Goal: Task Accomplishment & Management: Use online tool/utility

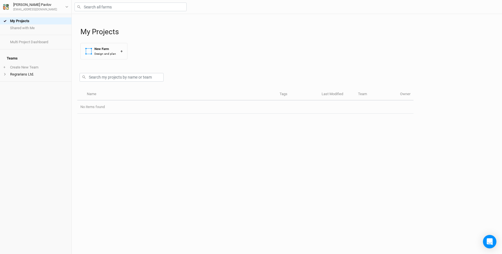
click at [253, 51] on div "My Projects New Farm Design and plan +" at bounding box center [288, 39] width 416 height 50
click at [51, 4] on button "[PERSON_NAME] [PERSON_NAME][EMAIL_ADDRESS][DOMAIN_NAME]" at bounding box center [36, 7] width 66 height 10
click at [198, 48] on div "My Projects New Farm Design and plan +" at bounding box center [288, 39] width 416 height 50
click at [210, 43] on div "My Projects New Farm Design and plan +" at bounding box center [288, 39] width 416 height 50
click at [102, 50] on div "New Farm" at bounding box center [105, 49] width 22 height 5
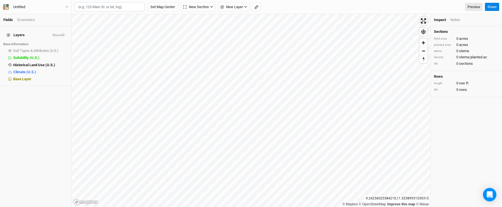
click at [463, 136] on div "Sections field area 0 acres planted area 0 acres stems 0 stems density 0 stems/…" at bounding box center [466, 116] width 71 height 181
click at [200, 8] on span "New Section" at bounding box center [196, 7] width 26 height 6
click at [208, 5] on span "New Section" at bounding box center [196, 7] width 26 height 6
click at [202, 20] on button "Grid" at bounding box center [204, 19] width 44 height 9
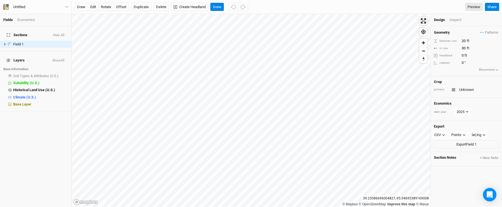
click at [62, 59] on button "Show All" at bounding box center [58, 61] width 13 height 4
click at [63, 59] on button "Hide All" at bounding box center [59, 61] width 11 height 4
click at [63, 59] on button "Show All" at bounding box center [58, 61] width 13 height 4
click at [81, 7] on button "draw" at bounding box center [81, 7] width 13 height 8
click at [95, 8] on button "edit" at bounding box center [93, 7] width 11 height 8
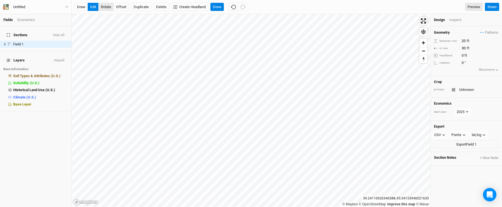
click at [108, 7] on button "rotate" at bounding box center [105, 7] width 15 height 8
type input "338"
click at [142, 8] on button "Duplicate" at bounding box center [141, 7] width 20 height 8
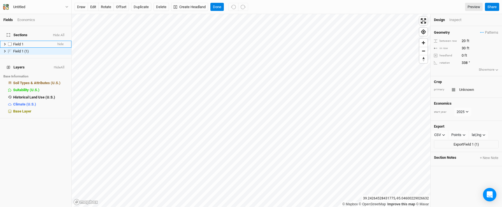
click at [41, 42] on div "Field 1" at bounding box center [33, 44] width 40 height 4
click at [161, 7] on button "Delete" at bounding box center [161, 7] width 15 height 8
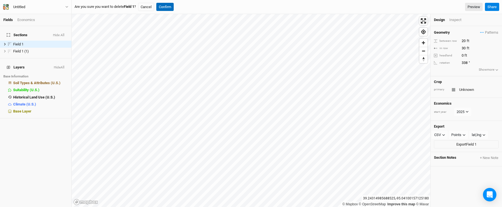
click at [173, 9] on button "Confirm" at bounding box center [164, 7] width 17 height 8
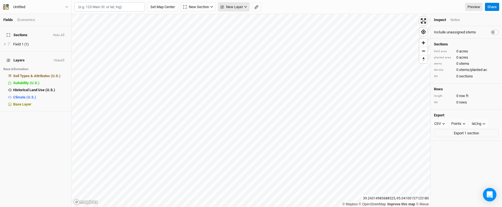
click at [235, 6] on span "New Layer" at bounding box center [232, 7] width 22 height 6
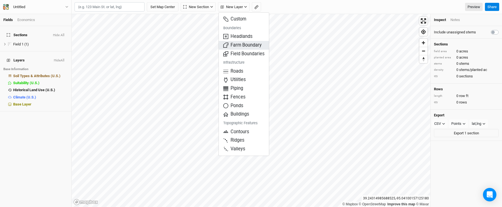
click at [249, 47] on span "Farm Boundary" at bounding box center [242, 45] width 38 height 6
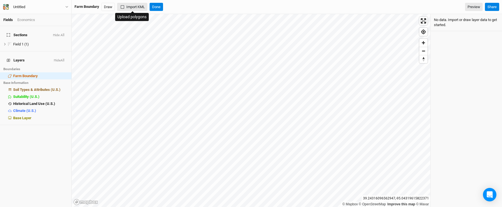
click at [131, 6] on button "Import KML" at bounding box center [132, 7] width 30 height 8
click at [136, 10] on button "Import KML" at bounding box center [132, 7] width 30 height 8
click at [426, 204] on link "© Maxar" at bounding box center [422, 204] width 13 height 4
